Goal: Task Accomplishment & Management: Complete application form

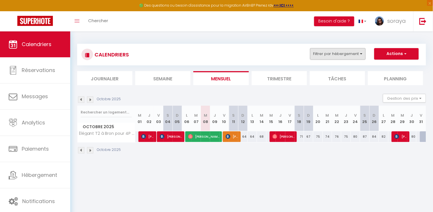
click at [360, 56] on button "Filtrer par hébergement" at bounding box center [337, 54] width 55 height 12
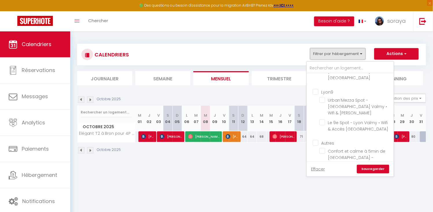
scroll to position [196, 0]
click at [324, 172] on input "Élégance rétro-chic avec terrasse proche tramway" at bounding box center [355, 175] width 72 height 6
checkbox input "true"
checkbox input "false"
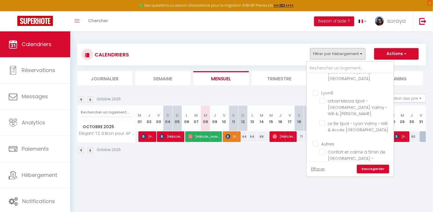
checkbox input "false"
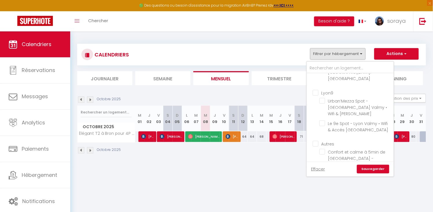
checkbox input "false"
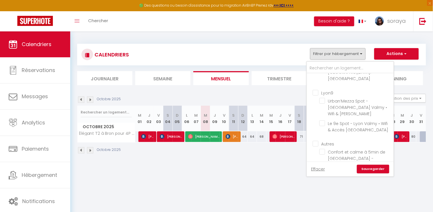
checkbox input "false"
click at [325, 204] on input "Élégant T2 à Bron pour 4P - parking" at bounding box center [355, 207] width 72 height 6
checkbox input "false"
click at [372, 170] on link "Sauvegarder" at bounding box center [373, 169] width 32 height 9
select select
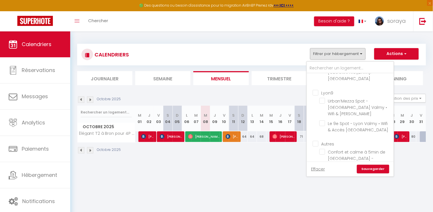
select select
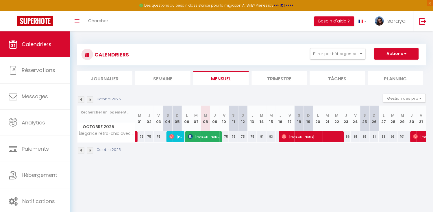
click at [209, 139] on span "[PERSON_NAME]" at bounding box center [204, 136] width 32 height 11
select select "OK"
select select "1"
select select "0"
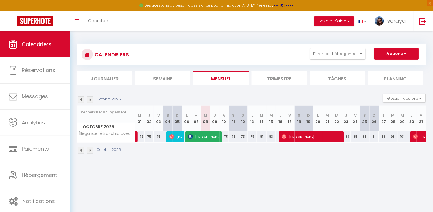
select select "1"
select select
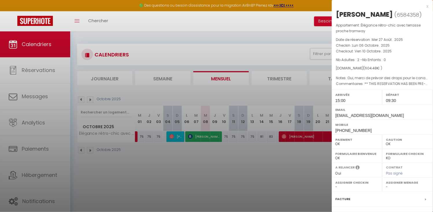
select select "34604"
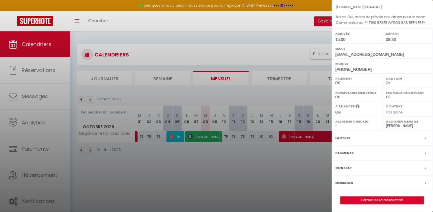
scroll to position [61, 0]
click at [231, 149] on div at bounding box center [216, 106] width 433 height 212
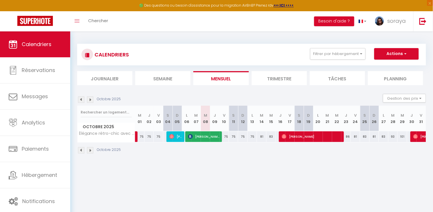
click at [390, 54] on button "Actions" at bounding box center [396, 54] width 44 height 12
click at [386, 66] on link "Nouvelle réservation" at bounding box center [390, 67] width 50 height 9
select select
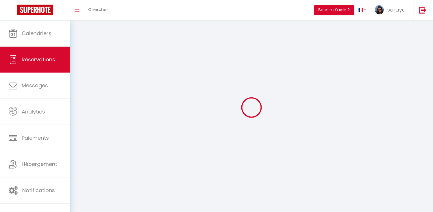
select select
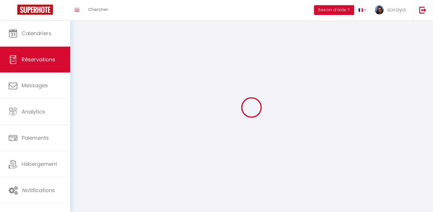
select select
checkbox input "false"
select select
select select "54"
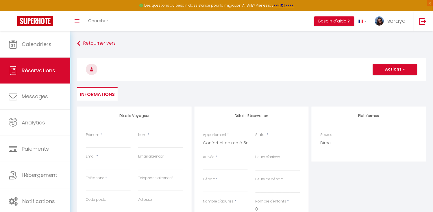
select select
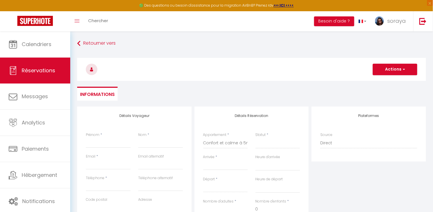
select select
checkbox input "false"
select select
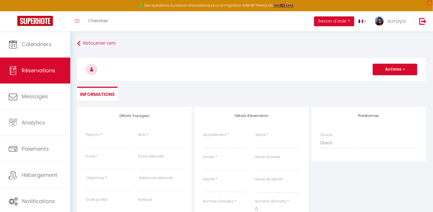
select select
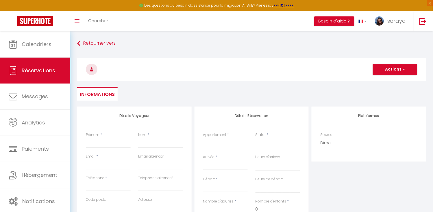
checkbox input "false"
select select "66161"
select select
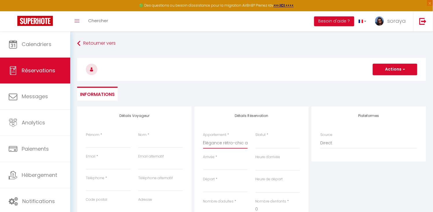
select select
checkbox input "false"
select select
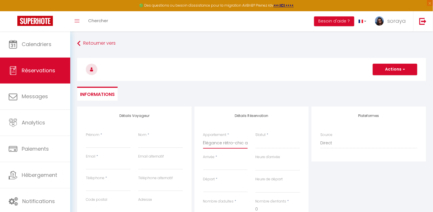
select select
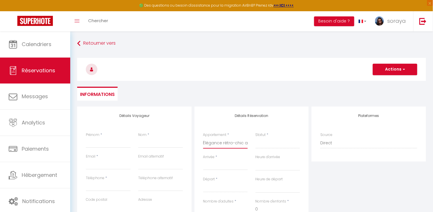
checkbox input "false"
select select "1"
select select
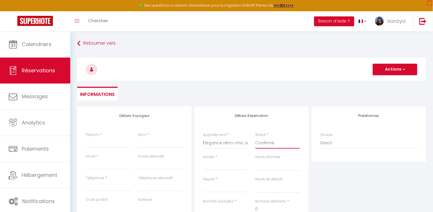
select select
checkbox input "false"
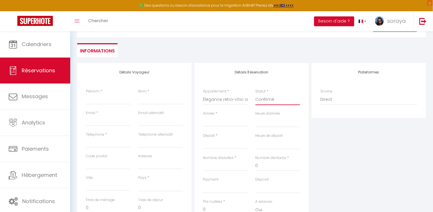
scroll to position [46, 0]
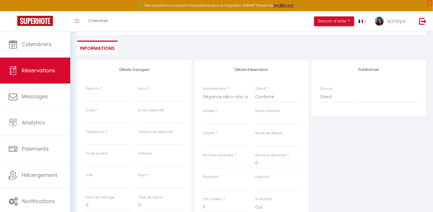
click at [217, 119] on input "Arrivée" at bounding box center [225, 120] width 45 height 8
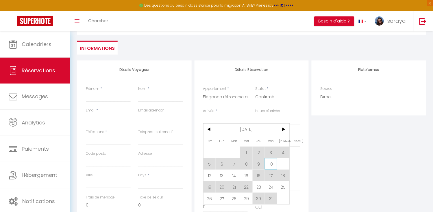
click at [271, 165] on span "10" at bounding box center [270, 165] width 12 height 12
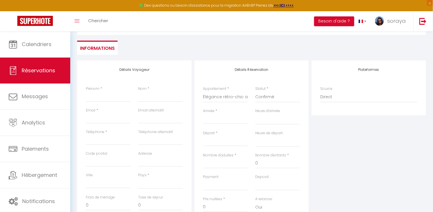
select select
type input "Ven 10 Octobre 2025"
select select
type input "[PERSON_NAME] 11 Octobre 2025"
select select
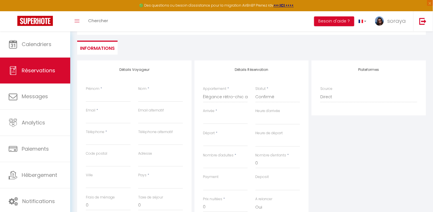
select select
checkbox input "false"
paste input "[PERSON_NAME]"
type input "[PERSON_NAME]"
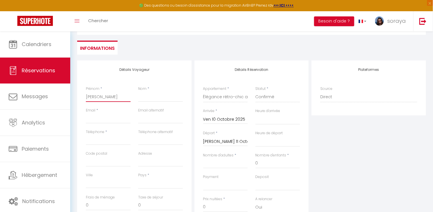
select select
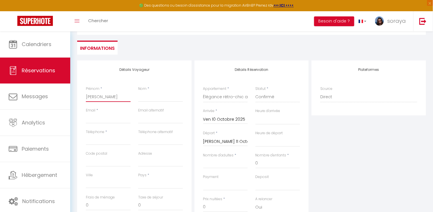
checkbox input "false"
type input "[PERSON_NAME]"
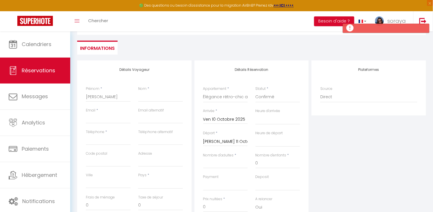
click at [173, 102] on div "Nom *" at bounding box center [160, 97] width 52 height 22
paste input "[PERSON_NAME]"
type input "[PERSON_NAME]"
select select
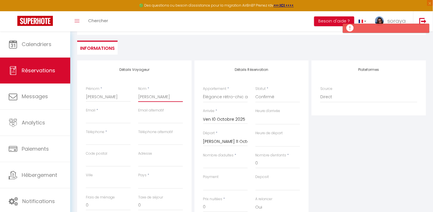
select select
checkbox input "false"
type input "[PERSON_NAME]"
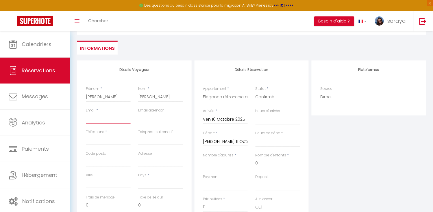
paste input "[PERSON_NAME][EMAIL_ADDRESS][PERSON_NAME][DOMAIN_NAME]"
type input "[PERSON_NAME][EMAIL_ADDRESS][PERSON_NAME][DOMAIN_NAME]"
select select
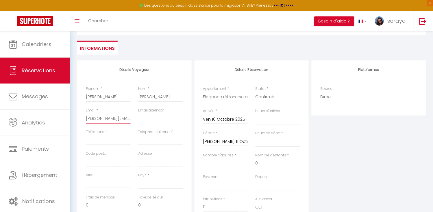
select select
checkbox input "false"
type input "[PERSON_NAME][EMAIL_ADDRESS][PERSON_NAME][DOMAIN_NAME]"
paste input "[PHONE_NUMBER]"
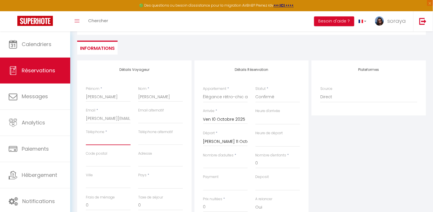
type input "[PHONE_NUMBER]"
select select
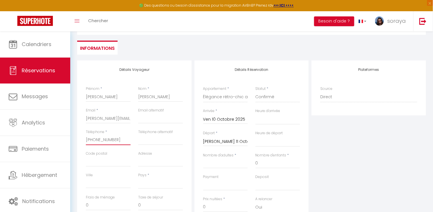
select select
checkbox input "false"
type input "[PHONE_NUMBER]"
select select "FR"
select select
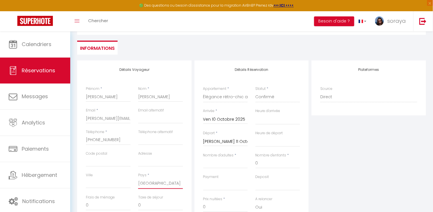
select select
checkbox input "false"
type input "2"
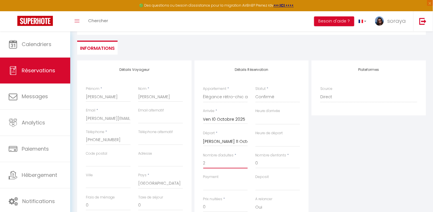
select select
checkbox input "false"
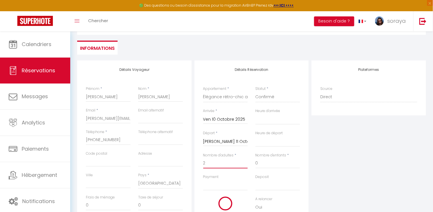
type input "39"
type input "4.12"
select select
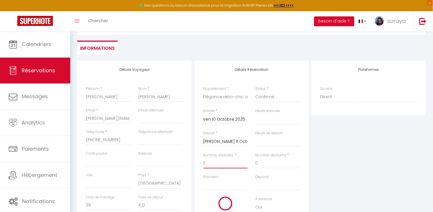
select select
type input "75"
checkbox input "false"
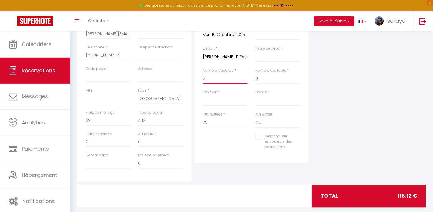
scroll to position [130, 0]
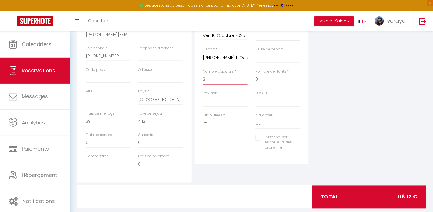
type input "2"
drag, startPoint x: 210, startPoint y: 123, endPoint x: 199, endPoint y: 122, distance: 11.9
click at [199, 122] on div "Détails Réservation Appartement * Confort et calme à 5min de [GEOGRAPHIC_DATA] …" at bounding box center [251, 71] width 114 height 188
type input "9"
select select
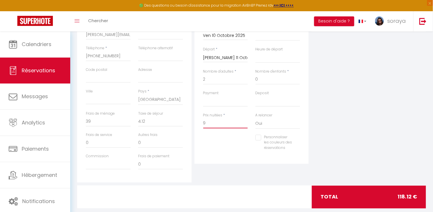
select select
checkbox input "false"
type input "90"
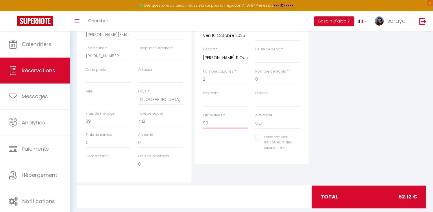
select select
checkbox input "false"
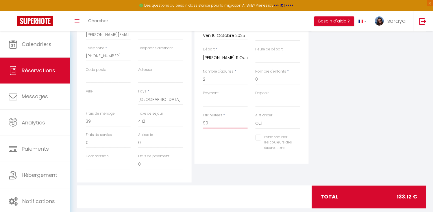
type input "90"
type input "0"
select select
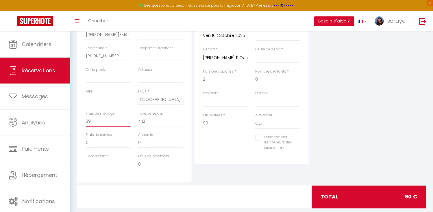
select select
checkbox input "false"
click at [99, 122] on input "0" at bounding box center [108, 122] width 45 height 10
drag, startPoint x: 142, startPoint y: 121, endPoint x: 135, endPoint y: 121, distance: 6.6
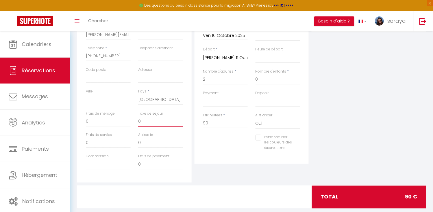
type input "4"
select select
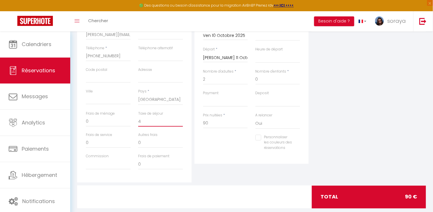
checkbox input "false"
type input "4,"
select select
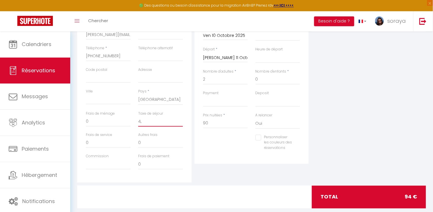
select select
checkbox input "false"
type input "4,9"
select select
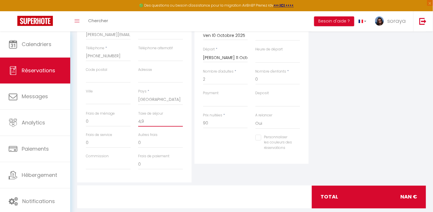
select select
checkbox input "false"
type input "4,95"
select select
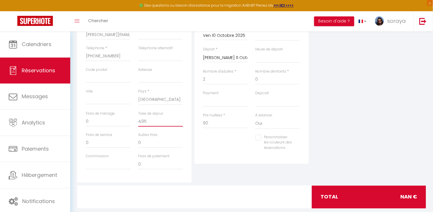
select select
checkbox input "false"
click at [211, 147] on div "Personnaliser les couleurs des réservations #D7092E" at bounding box center [251, 146] width 105 height 22
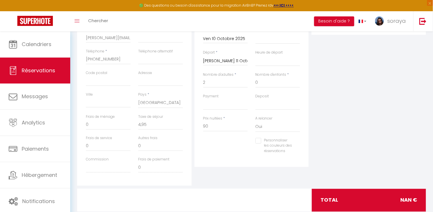
scroll to position [125, 0]
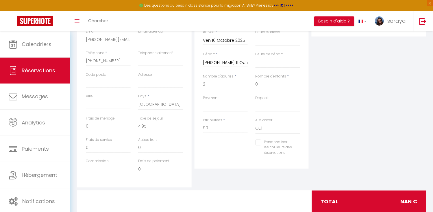
click at [225, 152] on div "Personnaliser les couleurs des réservations #D7092E" at bounding box center [251, 151] width 105 height 22
click at [221, 128] on input "90" at bounding box center [225, 128] width 45 height 10
click at [141, 126] on input "4,95" at bounding box center [160, 127] width 45 height 10
type input "495"
select select
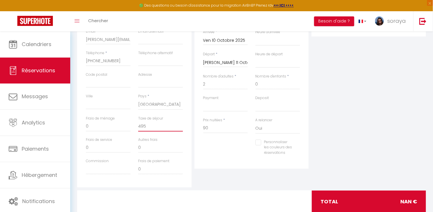
select select
checkbox input "false"
type input "4.95"
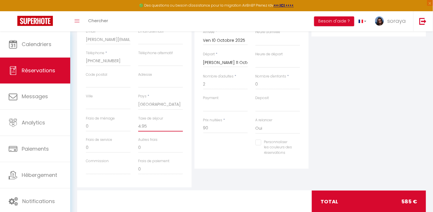
select select
checkbox input "false"
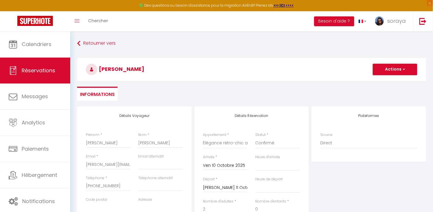
scroll to position [0, 0]
type input "4.95"
click at [386, 69] on button "Actions" at bounding box center [394, 70] width 44 height 12
click at [382, 82] on link "Enregistrer" at bounding box center [389, 83] width 46 height 8
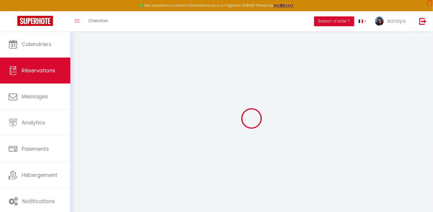
select select "not_cancelled"
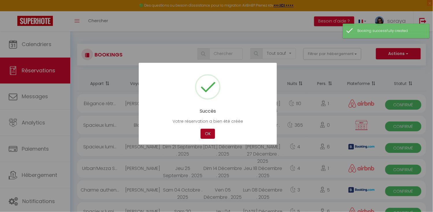
click at [210, 136] on button "OK" at bounding box center [207, 134] width 14 height 10
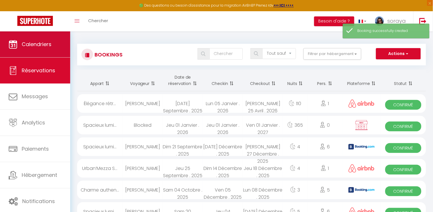
click at [53, 47] on link "Calendriers" at bounding box center [35, 44] width 70 height 26
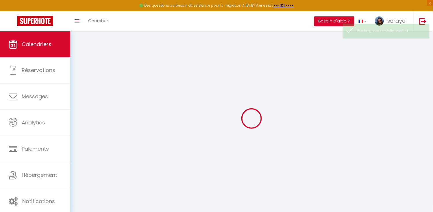
select select
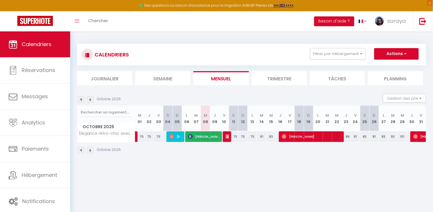
click at [227, 137] on img at bounding box center [227, 137] width 5 height 5
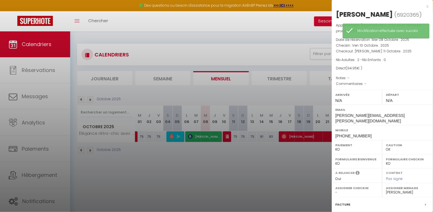
click at [228, 136] on div at bounding box center [216, 106] width 433 height 212
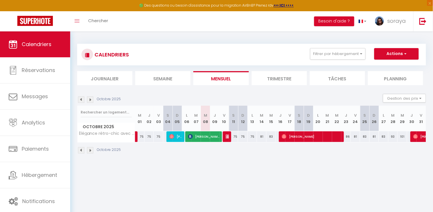
click at [226, 136] on img at bounding box center [227, 137] width 5 height 5
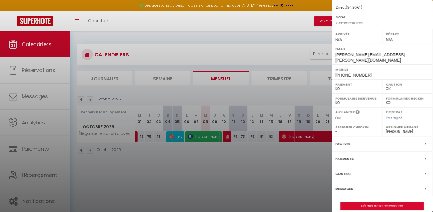
scroll to position [61, 0]
click at [346, 187] on label "Messages" at bounding box center [344, 190] width 18 height 6
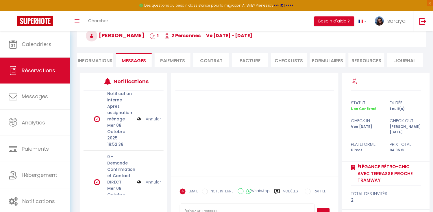
scroll to position [42, 0]
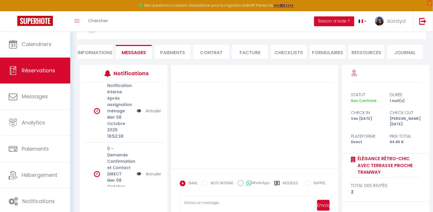
click at [139, 171] on img at bounding box center [139, 174] width 5 height 6
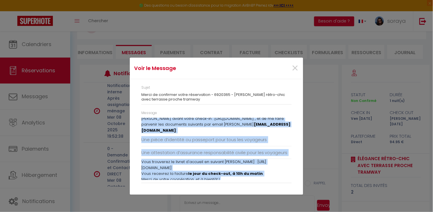
scroll to position [67, 0]
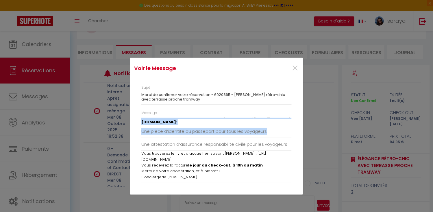
drag, startPoint x: 141, startPoint y: 122, endPoint x: 190, endPoint y: 139, distance: 52.1
click at [190, 139] on div "[PERSON_NAME] , IMPORTANT : Afin de confirmer votre réservation au Élégance rét…" at bounding box center [216, 149] width 150 height 62
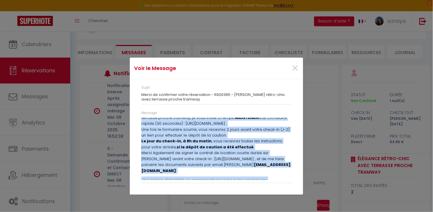
scroll to position [12, 0]
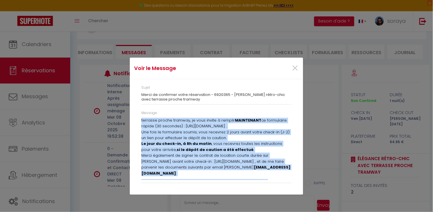
click at [181, 159] on p "Merci également de signer le contrat de location courte durée sur [PERSON_NAME]…" at bounding box center [216, 165] width 150 height 24
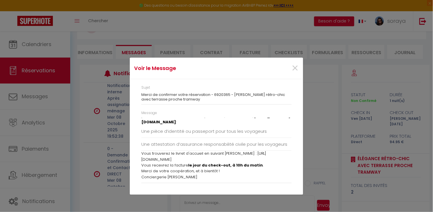
scroll to position [67, 0]
click at [297, 68] on span "×" at bounding box center [294, 68] width 7 height 17
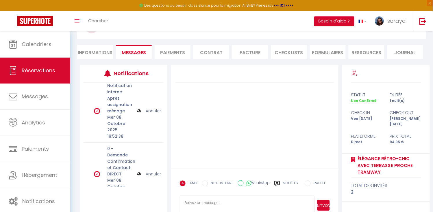
click at [155, 171] on link "Annuler" at bounding box center [153, 174] width 15 height 6
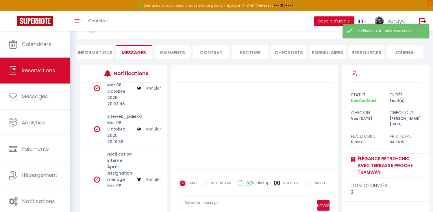
scroll to position [396, 0]
click at [152, 176] on link "Annuler" at bounding box center [153, 179] width 15 height 6
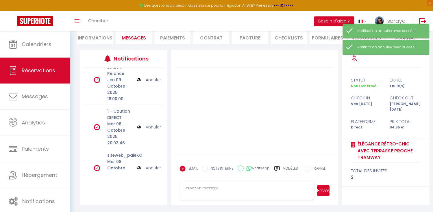
scroll to position [56, 0]
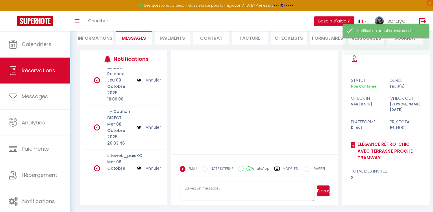
click at [138, 165] on img at bounding box center [139, 168] width 5 height 6
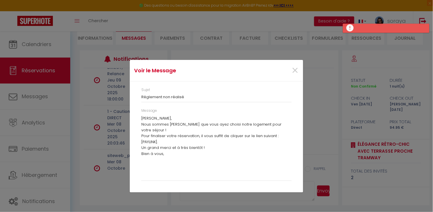
click at [170, 151] on div "[PERSON_NAME], Nous sommes [PERSON_NAME] que vous ayez choisi notre logement po…" at bounding box center [216, 147] width 150 height 62
click at [297, 70] on span "×" at bounding box center [294, 70] width 7 height 17
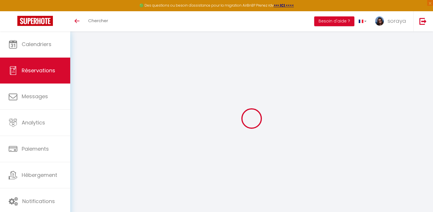
select select
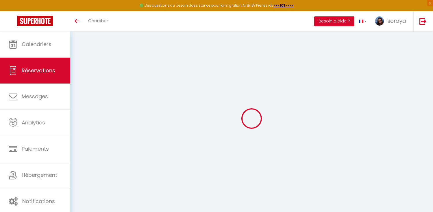
type input "[PERSON_NAME]"
type input "[EMAIL_ADDRESS][DOMAIN_NAME]"
type input "[PERSON_NAME][EMAIL_ADDRESS][PERSON_NAME][DOMAIN_NAME]"
type input "[PHONE_NUMBER]"
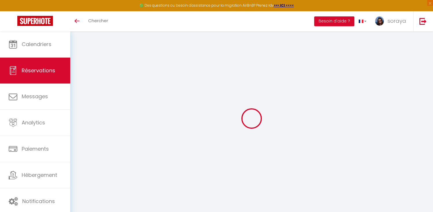
type input "[PHONE_NUMBER]"
type input "75116"
type input "37 rue la pérouse"
type input "Paris"
select select "FR"
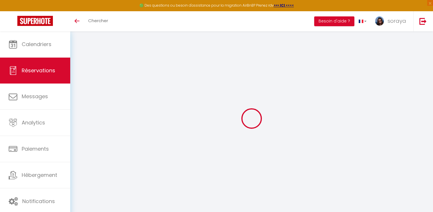
type input "86.25"
type input "8.46"
select select "66161"
select select "1"
select select
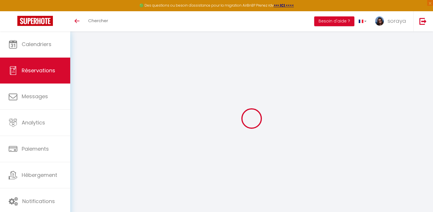
select select
type input "2"
select select "12"
select select "15"
type input "536"
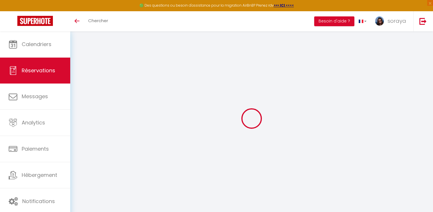
checkbox input "false"
type input "0"
select select "2"
type input "39"
type input "0"
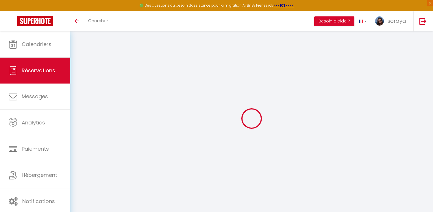
type input "0"
select select
checkbox input "false"
select select
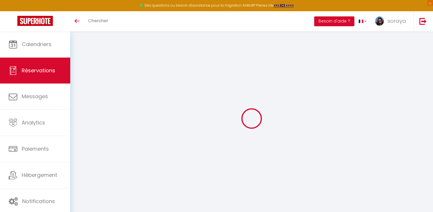
select select
checkbox input "false"
select select
checkbox input "false"
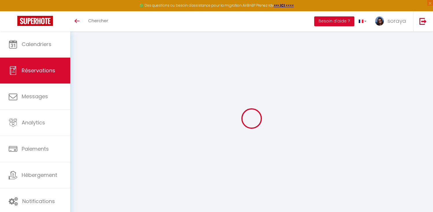
type input "39"
type input "29.48"
select select
checkbox input "false"
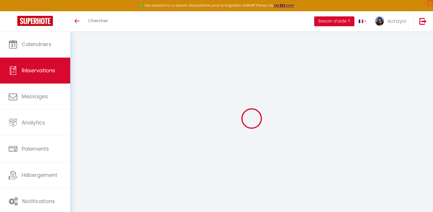
select select "15:00"
select select "09:30"
select index
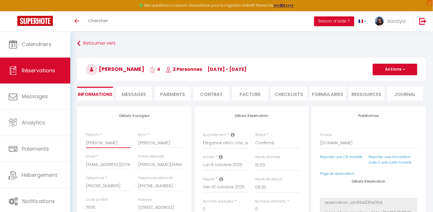
click at [98, 142] on input "[PERSON_NAME]" at bounding box center [108, 143] width 45 height 10
drag, startPoint x: 160, startPoint y: 140, endPoint x: 135, endPoint y: 141, distance: 24.6
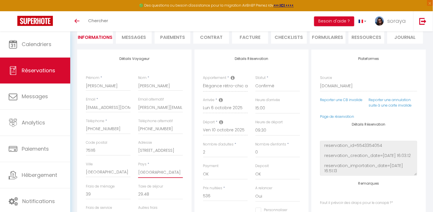
scroll to position [53, 0]
